Goal: Transaction & Acquisition: Purchase product/service

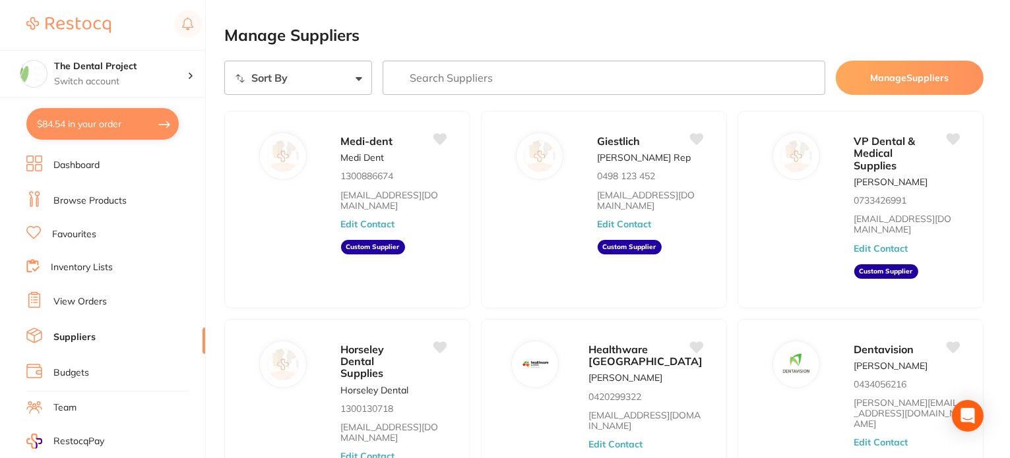
click at [522, 81] on input "search" at bounding box center [603, 78] width 442 height 34
click at [94, 73] on div "The Dental Project Switch account" at bounding box center [120, 74] width 133 height 28
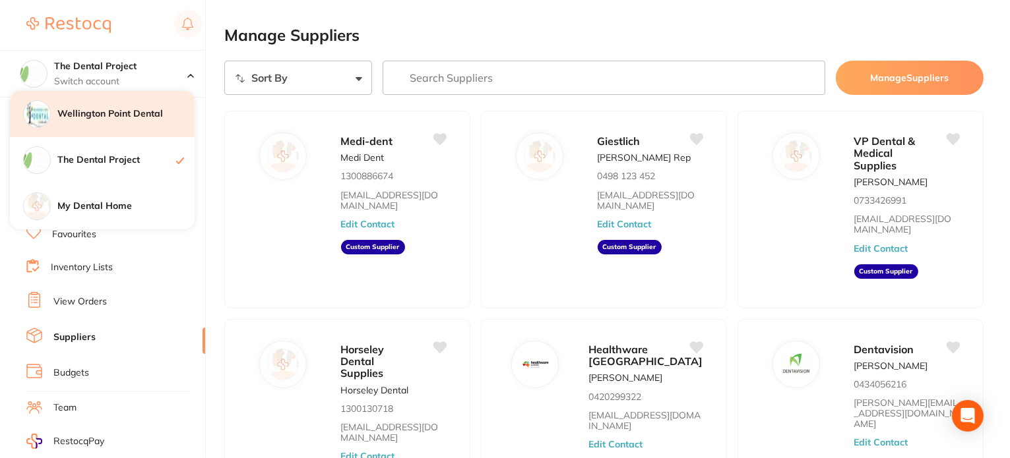
click at [90, 109] on h4 "Wellington Point Dental" at bounding box center [125, 113] width 137 height 13
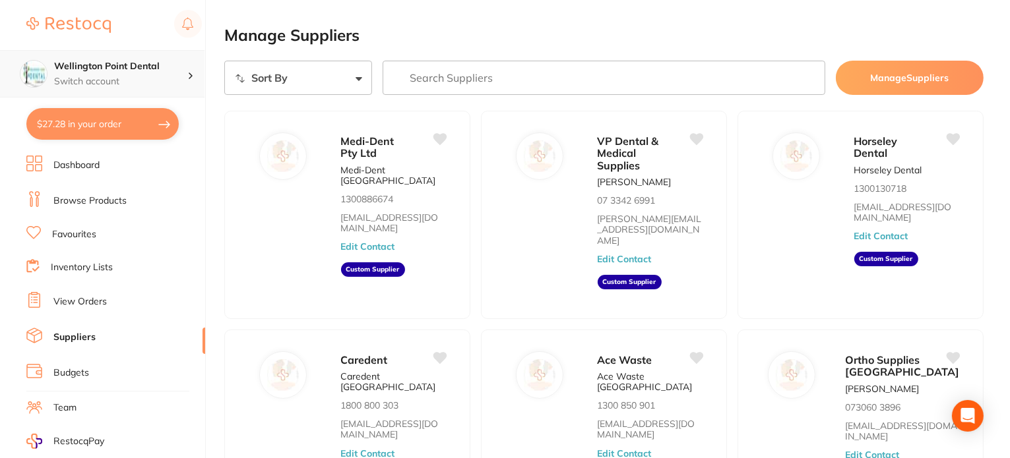
click at [100, 71] on h4 "Wellington Point Dental" at bounding box center [120, 66] width 133 height 13
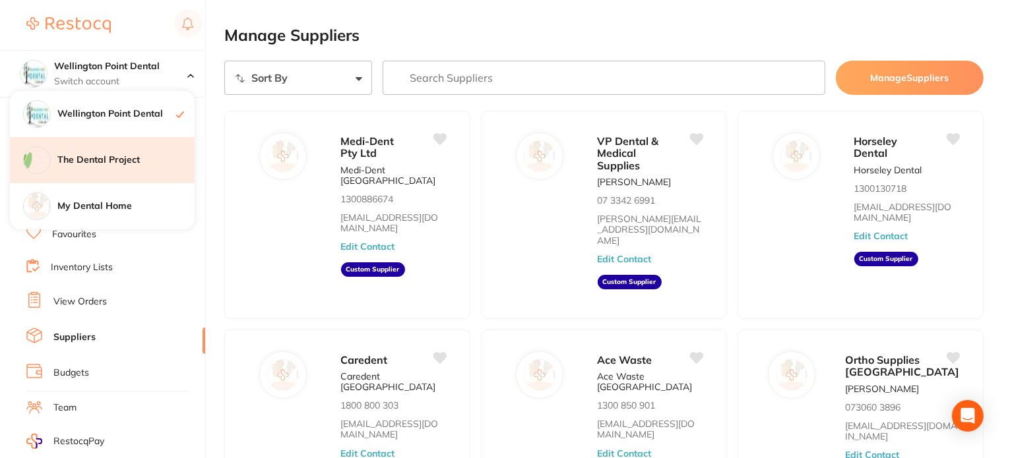
click at [86, 156] on h4 "The Dental Project" at bounding box center [125, 160] width 137 height 13
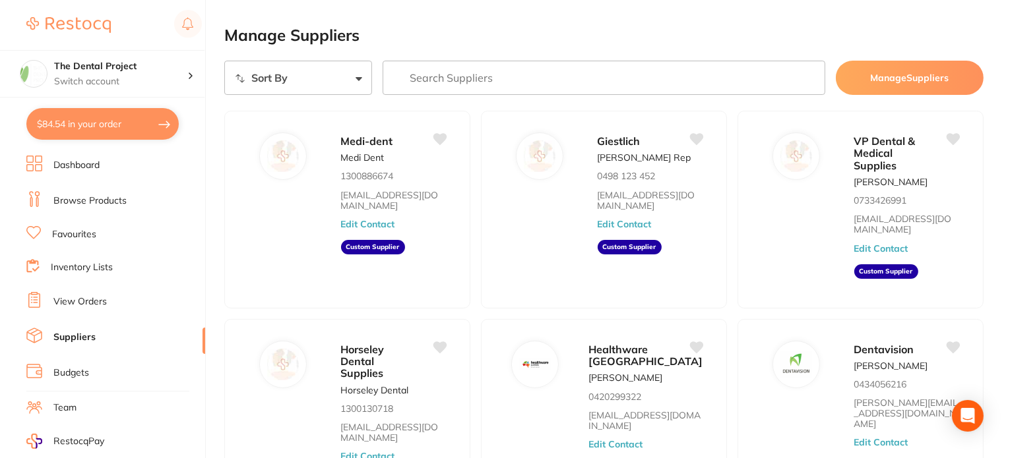
click at [118, 121] on button "$84.54 in your order" at bounding box center [102, 124] width 152 height 32
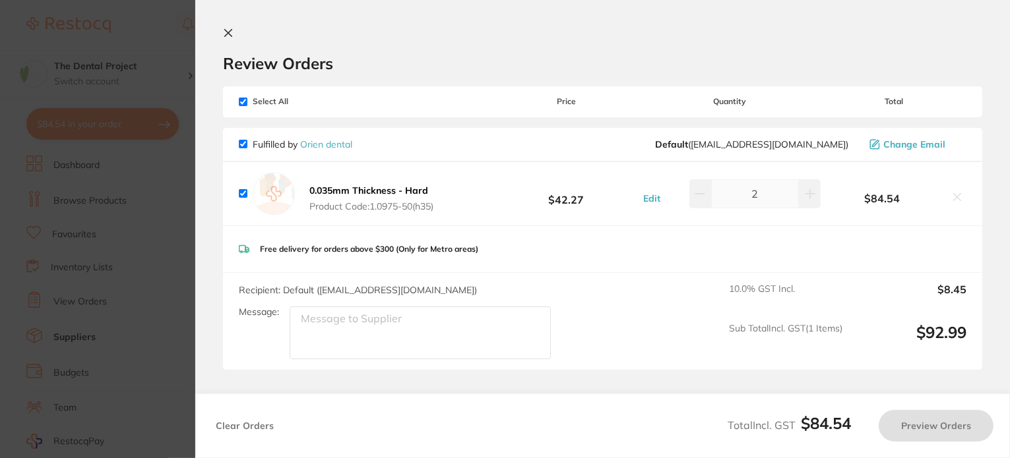
checkbox input "true"
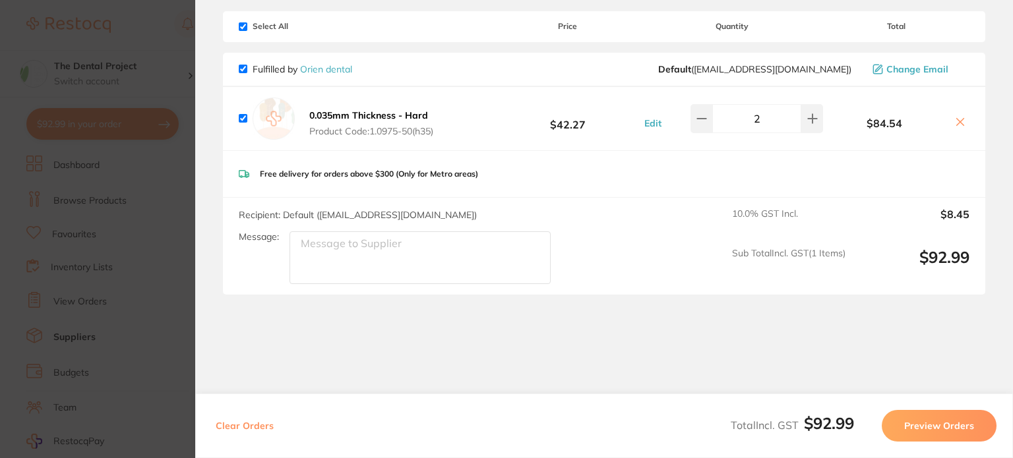
scroll to position [76, 0]
click at [925, 424] on button "Preview Orders" at bounding box center [939, 426] width 115 height 32
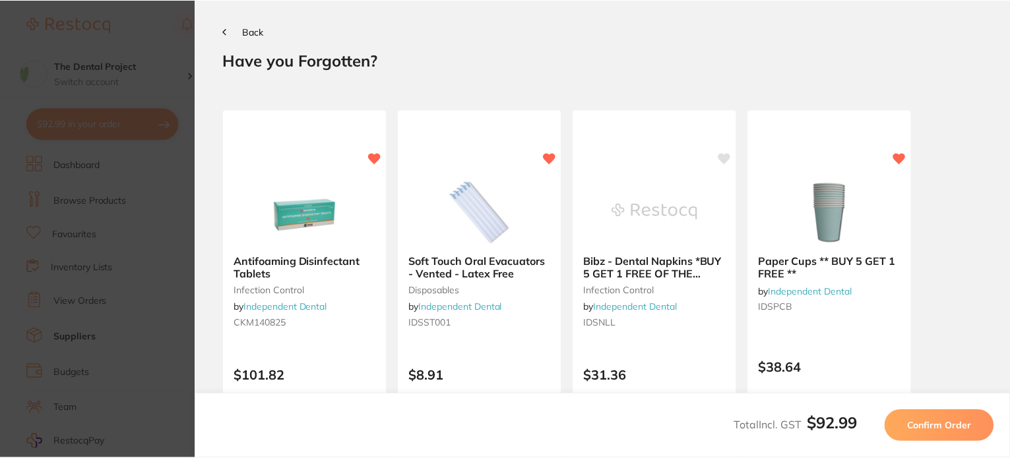
scroll to position [0, 0]
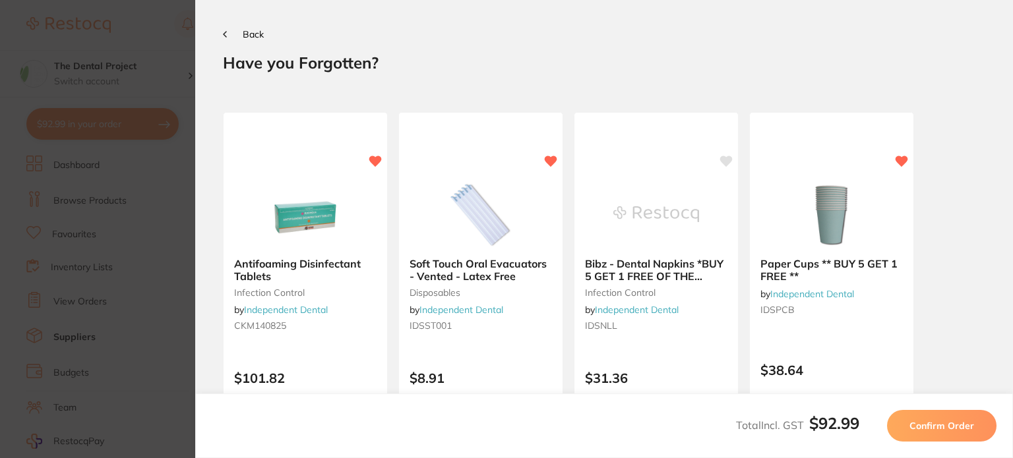
click at [937, 417] on button "Confirm Order" at bounding box center [941, 426] width 109 height 32
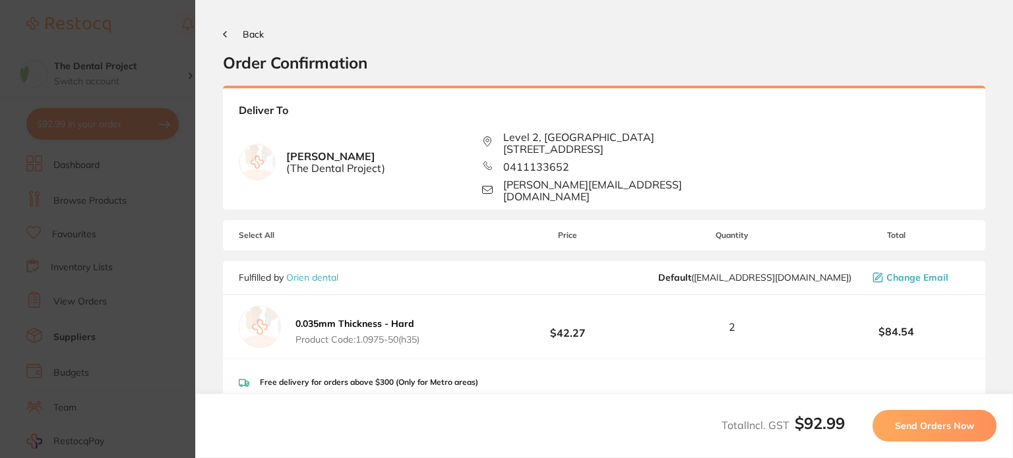
click at [937, 423] on span "Send Orders Now" at bounding box center [934, 426] width 79 height 12
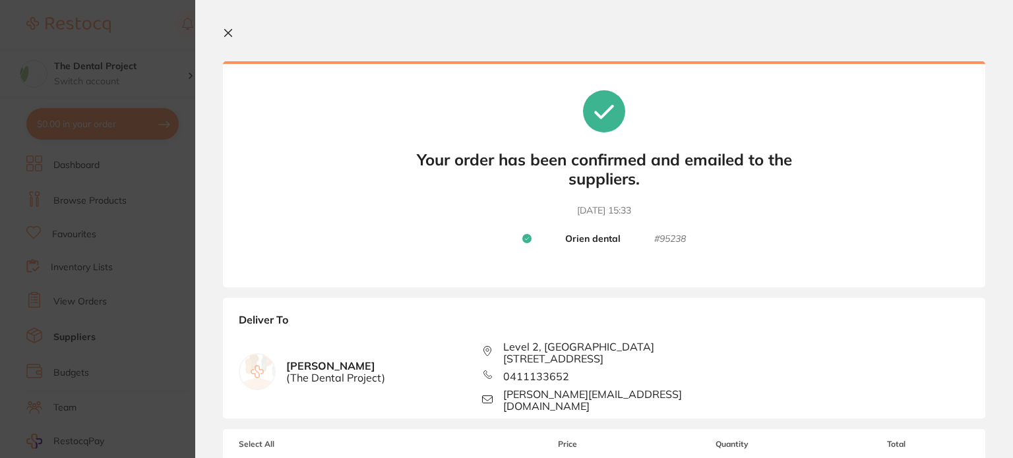
click at [228, 30] on icon at bounding box center [228, 33] width 11 height 11
